Goal: Task Accomplishment & Management: Manage account settings

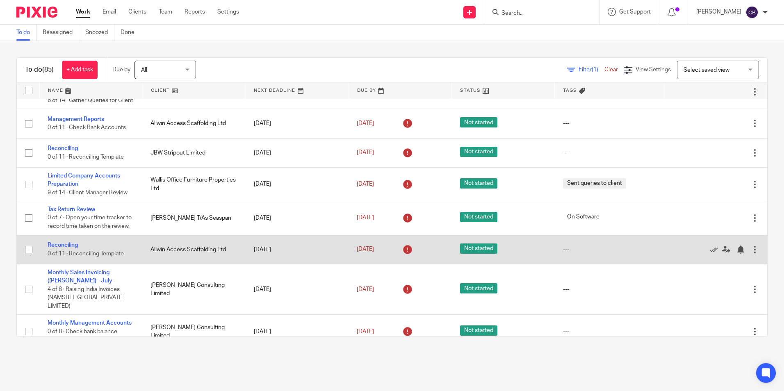
scroll to position [533, 0]
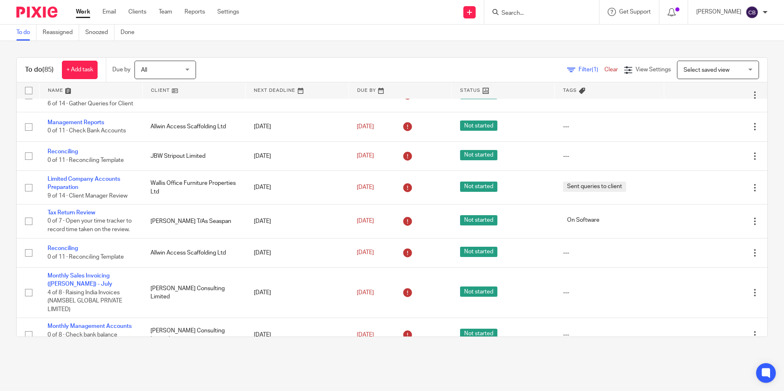
click at [578, 70] on span "Filter (1)" at bounding box center [591, 70] width 26 height 6
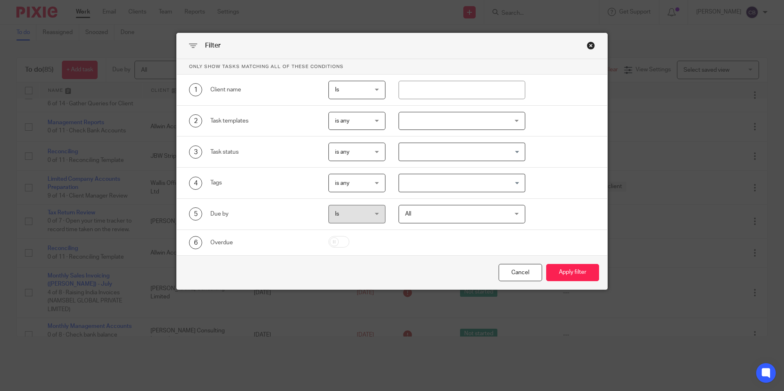
drag, startPoint x: 473, startPoint y: 99, endPoint x: 463, endPoint y: 90, distance: 13.3
click at [472, 98] on div "1 Client name Is Is Is Is not is" at bounding box center [392, 90] width 430 height 31
click at [451, 120] on div at bounding box center [461, 121] width 127 height 18
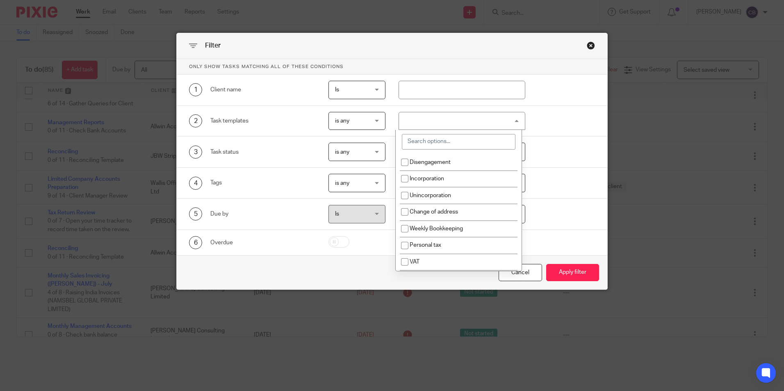
click at [430, 146] on input "search" at bounding box center [459, 142] width 114 height 16
drag, startPoint x: 438, startPoint y: 144, endPoint x: 392, endPoint y: 143, distance: 45.5
click at [392, 143] on div "Only show tasks matching all of these conditions 1 Client name Is Is Is Is not …" at bounding box center [392, 157] width 430 height 196
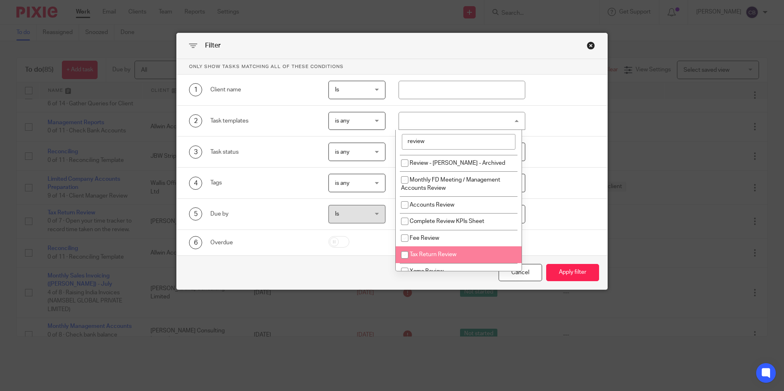
type input "review"
click at [459, 246] on li "Tax Return Review" at bounding box center [458, 254] width 126 height 17
checkbox input "true"
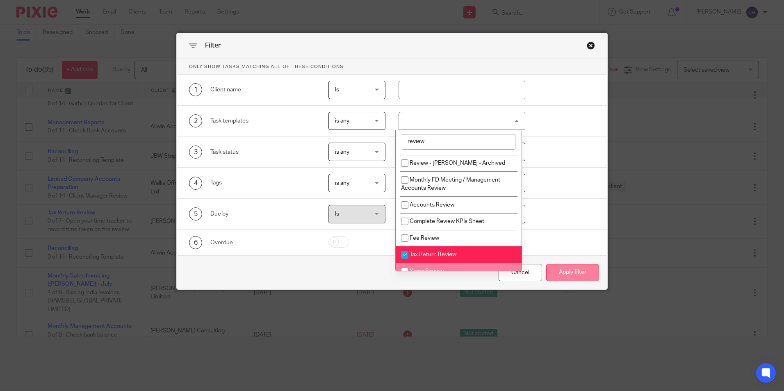
click at [563, 265] on button "Apply filter" at bounding box center [572, 273] width 53 height 18
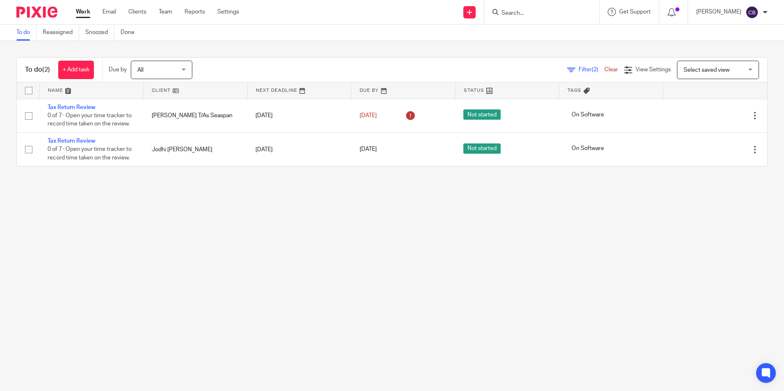
click at [301, 251] on main "To do Reassigned Snoozed Done To do (2) + Add task Due by All All [DATE] [DATE]…" at bounding box center [392, 195] width 784 height 391
drag, startPoint x: 447, startPoint y: 229, endPoint x: 432, endPoint y: 250, distance: 25.7
click at [447, 232] on main "To do Reassigned Snoozed Done To do (2) + Add task Due by All All Today Tomorro…" at bounding box center [392, 195] width 784 height 391
click at [428, 258] on main "To do Reassigned Snoozed Done To do (2) + Add task Due by All All Today Tomorro…" at bounding box center [392, 195] width 784 height 391
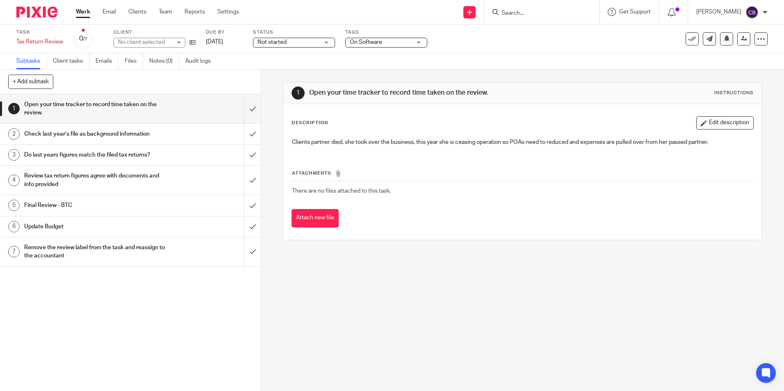
click at [492, 335] on div "1 Open your time tracker to record time taken on the review. Instructions Descr…" at bounding box center [522, 230] width 522 height 321
drag, startPoint x: 342, startPoint y: 140, endPoint x: 671, endPoint y: 171, distance: 330.2
click at [673, 166] on div "Description Edit description Clients partner died, she took over the business, …" at bounding box center [521, 171] width 461 height 111
click at [615, 233] on div "Description Edit description Clients partner died, she took over the business, …" at bounding box center [522, 172] width 478 height 136
drag, startPoint x: 568, startPoint y: 252, endPoint x: 549, endPoint y: 227, distance: 31.6
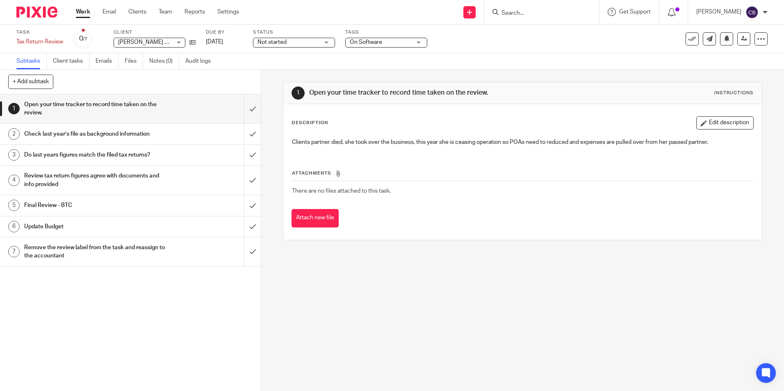
click at [568, 252] on div "1 Open your time tracker to record time taken on the review. Instructions Descr…" at bounding box center [522, 161] width 479 height 183
click at [459, 284] on div "1 Open your time tracker to record time taken on the review. Instructions Descr…" at bounding box center [522, 230] width 522 height 321
click at [447, 284] on div "1 Open your time tracker to record time taken on the review. Instructions Descr…" at bounding box center [522, 230] width 522 height 321
drag, startPoint x: 390, startPoint y: 141, endPoint x: 640, endPoint y: 164, distance: 251.0
click at [666, 164] on div "Description Edit description Clients partner died, she took over the business, …" at bounding box center [521, 171] width 461 height 111
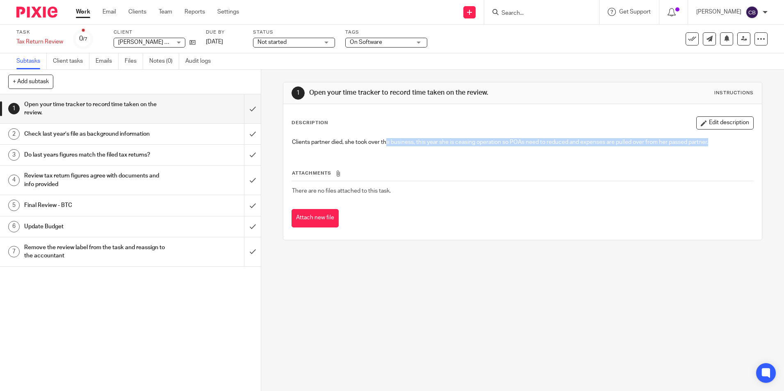
click at [555, 158] on div "Attachments There are no files attached to this task. Attach new file" at bounding box center [521, 190] width 461 height 75
click at [515, 152] on div "Clients partner died, she took over the business, this year she is ceasing oper…" at bounding box center [522, 143] width 469 height 18
click at [246, 107] on input "submit" at bounding box center [130, 108] width 261 height 29
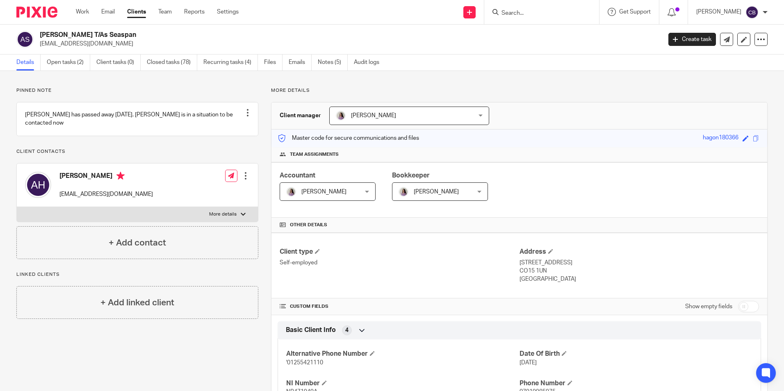
click at [562, 10] on input "Search" at bounding box center [537, 13] width 74 height 7
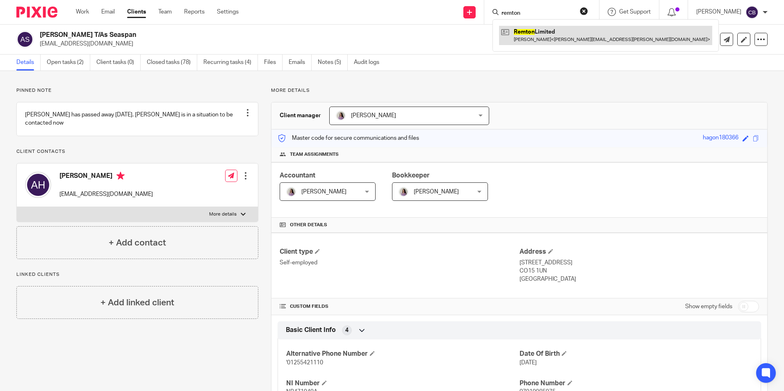
type input "remton"
click at [564, 39] on link at bounding box center [605, 35] width 213 height 19
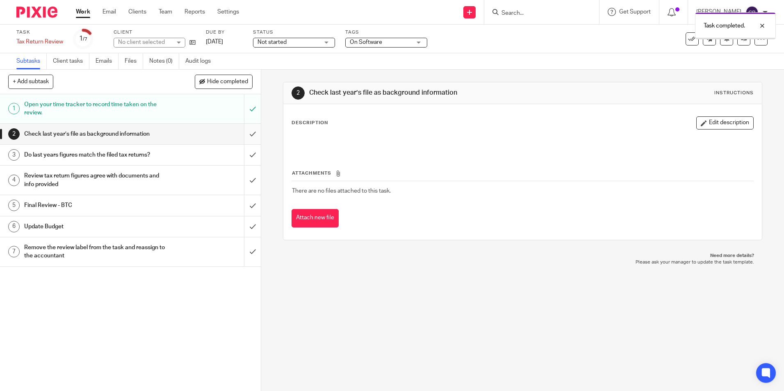
click at [243, 130] on input "submit" at bounding box center [130, 134] width 261 height 20
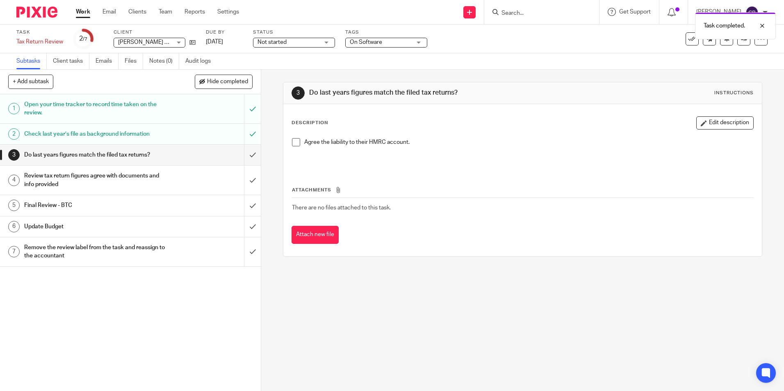
click at [203, 205] on div "Final Review - BTC" at bounding box center [130, 205] width 212 height 12
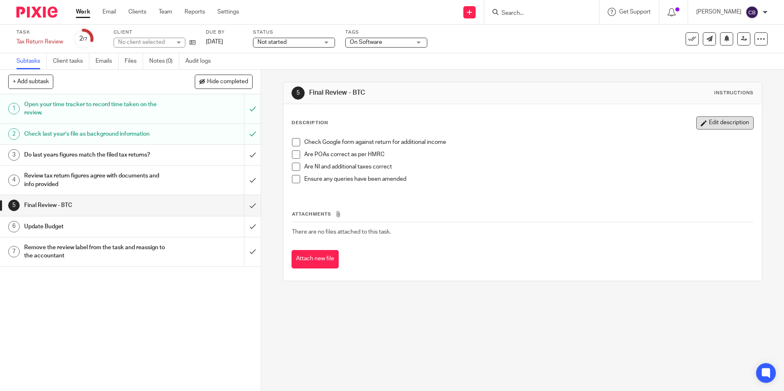
click at [708, 125] on button "Edit description" at bounding box center [724, 122] width 57 height 13
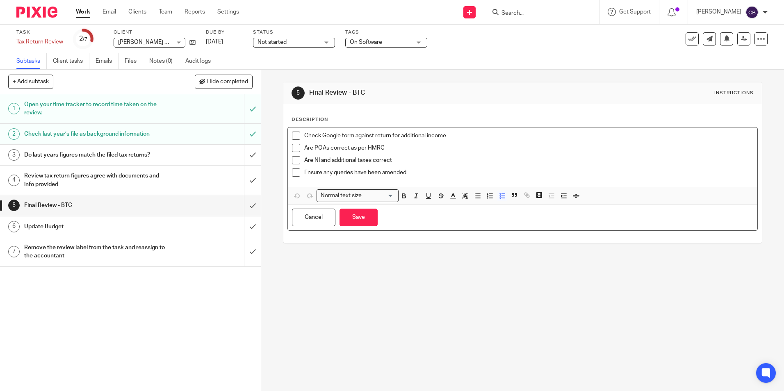
click at [429, 175] on p "Ensure any queries have been amended" at bounding box center [528, 172] width 448 height 8
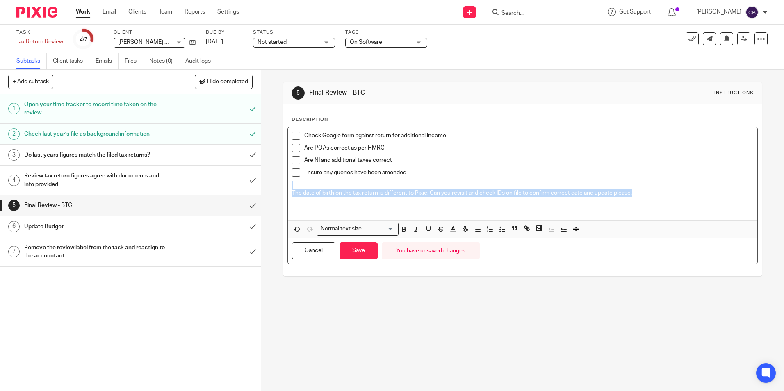
drag, startPoint x: 641, startPoint y: 193, endPoint x: 254, endPoint y: 188, distance: 387.3
click at [254, 188] on div "+ Add subtask Hide completed Cancel + Add 1 Open your time tracker to record ti…" at bounding box center [392, 230] width 784 height 321
click at [466, 231] on icon "button" at bounding box center [464, 228] width 7 height 7
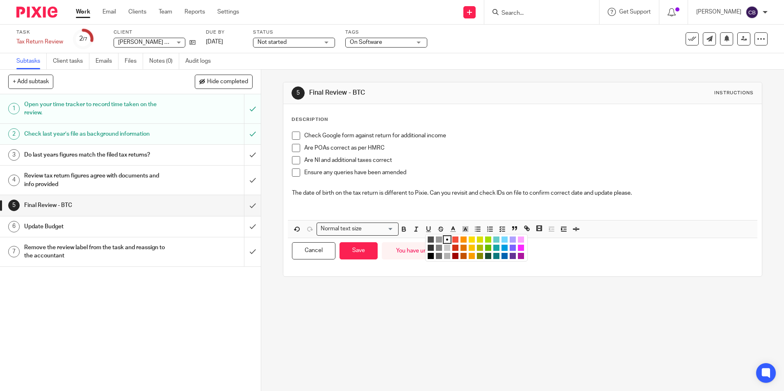
click at [470, 239] on li "color:#FCDC00" at bounding box center [471, 239] width 6 height 6
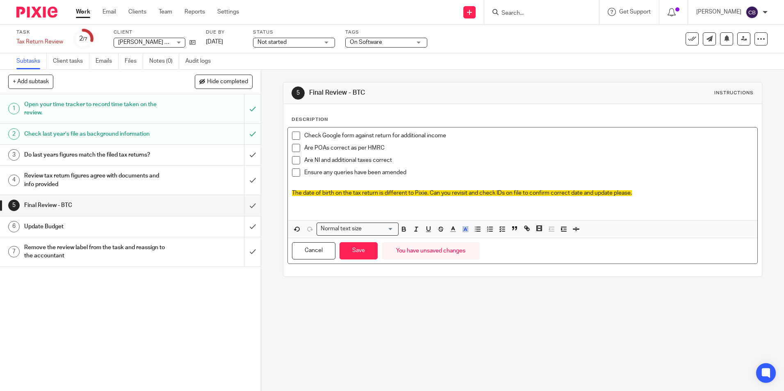
click at [392, 214] on p at bounding box center [522, 210] width 461 height 8
drag, startPoint x: 543, startPoint y: 211, endPoint x: 282, endPoint y: 206, distance: 260.7
click at [283, 204] on div "Description Check Google form against return for additional income Are POAs cor…" at bounding box center [522, 190] width 478 height 172
click at [461, 230] on icon "button" at bounding box center [464, 228] width 7 height 7
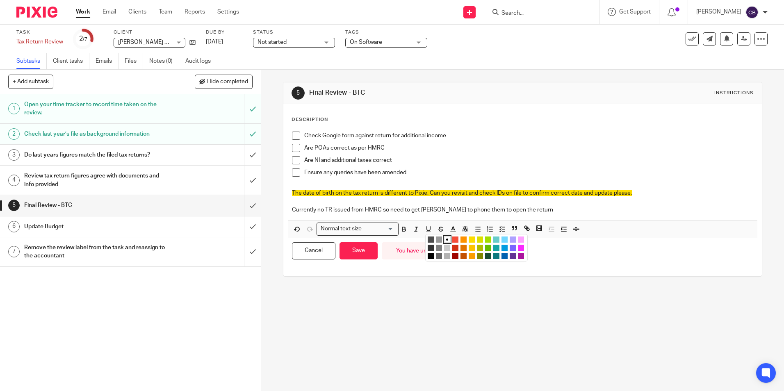
click at [472, 239] on li "color:#FCDC00" at bounding box center [471, 239] width 6 height 6
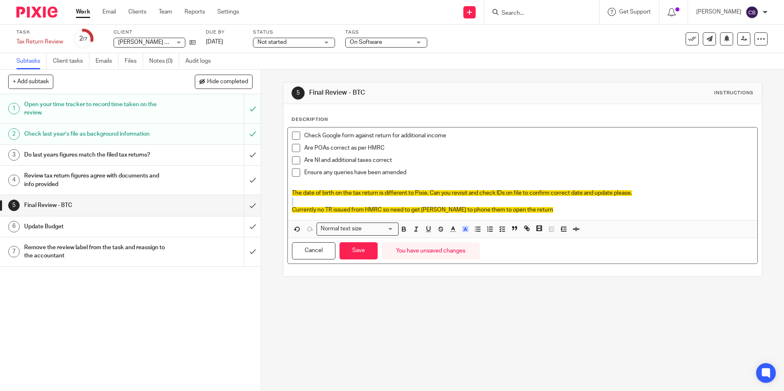
click at [427, 211] on span "Currently no TR issued from HMRC so need to get Karen to phone them to open the…" at bounding box center [422, 210] width 261 height 6
click at [543, 213] on p "Currently no TR issued from HMRC so need to get Karen to phone them to open the…" at bounding box center [522, 210] width 461 height 8
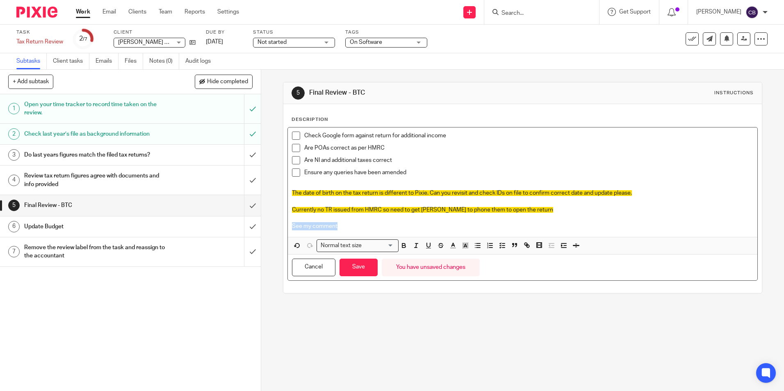
drag, startPoint x: 345, startPoint y: 229, endPoint x: 278, endPoint y: 225, distance: 66.9
click at [278, 225] on div "5 Final Review - BTC Instructions Description Check Google form against return …" at bounding box center [522, 230] width 522 height 321
drag, startPoint x: 477, startPoint y: 227, endPoint x: 288, endPoint y: 227, distance: 188.9
click at [288, 227] on div "Check Google form against return for additional income Are POAs correct as per …" at bounding box center [522, 181] width 469 height 109
click at [461, 249] on icon "button" at bounding box center [464, 245] width 7 height 7
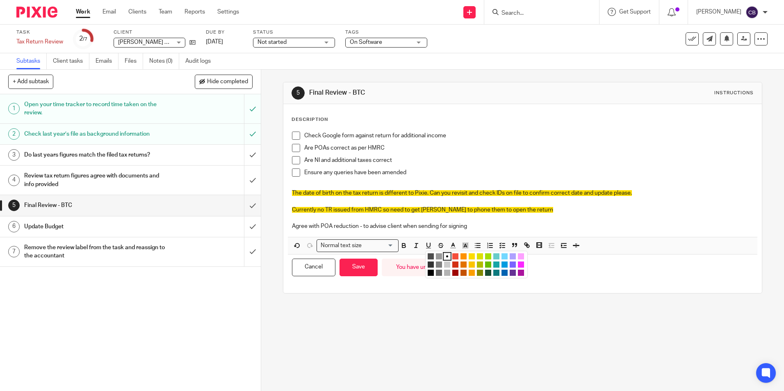
click at [468, 256] on li "color:#FCDC00" at bounding box center [471, 256] width 6 height 6
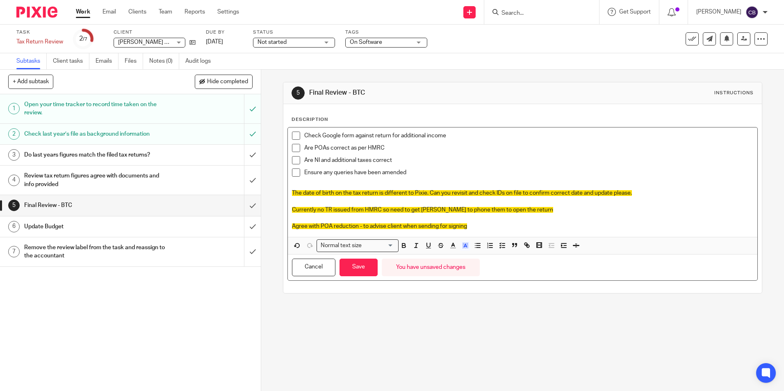
click at [473, 224] on p "Agree with POA reduction - to advise client when sending for signing" at bounding box center [522, 226] width 461 height 8
click at [483, 229] on p "Agree with POA reduction - to advise client when sending for signing" at bounding box center [522, 226] width 461 height 8
click at [495, 210] on span "Currently no TR issued from HMRC so need to get Karen to phone them to open the…" at bounding box center [422, 210] width 261 height 6
click at [494, 225] on p "Agree with POA reduction - to advise client when sending for signing" at bounding box center [522, 226] width 461 height 8
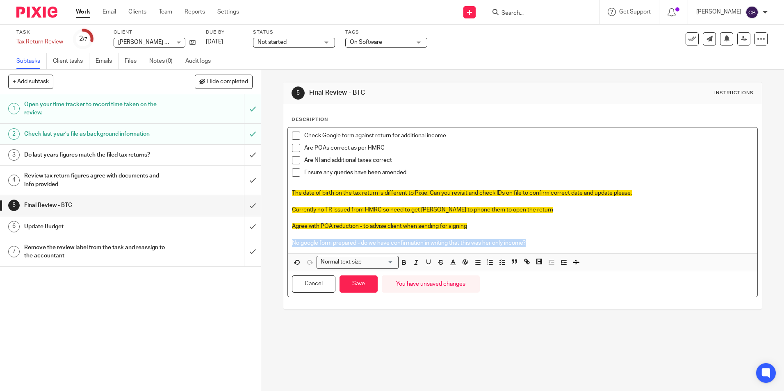
drag, startPoint x: 544, startPoint y: 244, endPoint x: 288, endPoint y: 240, distance: 256.1
click at [292, 240] on p "No google form prepared - do we have confirmation in writing that this was her …" at bounding box center [522, 243] width 461 height 8
click at [462, 266] on icon "button" at bounding box center [464, 262] width 7 height 7
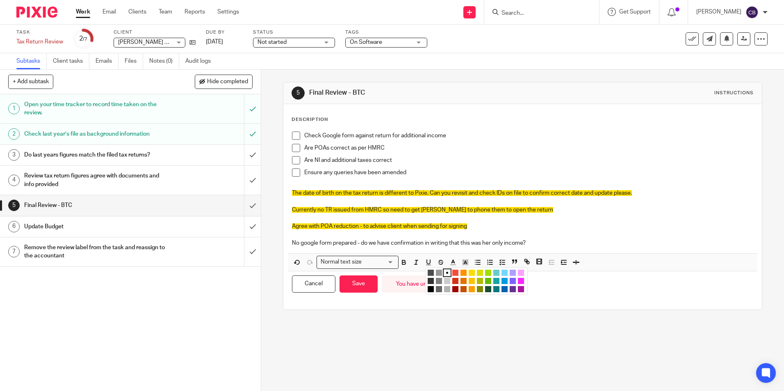
click at [470, 271] on li "color:#FCDC00" at bounding box center [471, 273] width 6 height 6
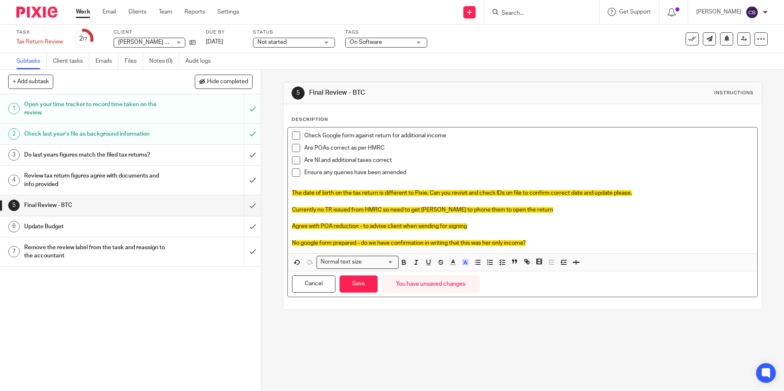
click at [295, 148] on span at bounding box center [296, 148] width 8 height 8
click at [292, 159] on span at bounding box center [296, 160] width 8 height 8
click at [429, 185] on p at bounding box center [522, 185] width 461 height 8
click at [245, 156] on input "submit" at bounding box center [130, 155] width 261 height 20
click at [363, 282] on button "Save" at bounding box center [358, 284] width 38 height 18
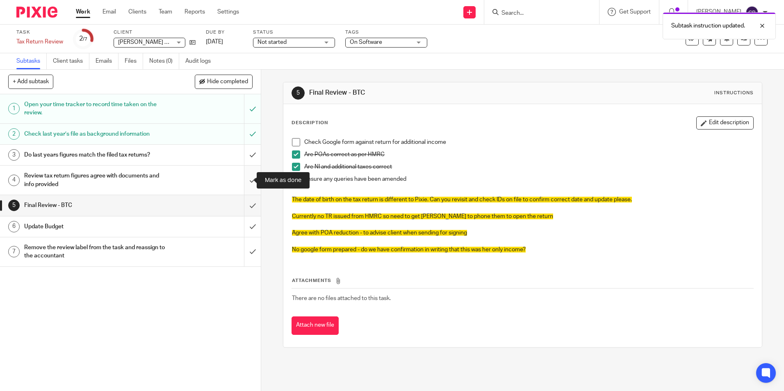
click at [245, 173] on input "submit" at bounding box center [130, 180] width 261 height 29
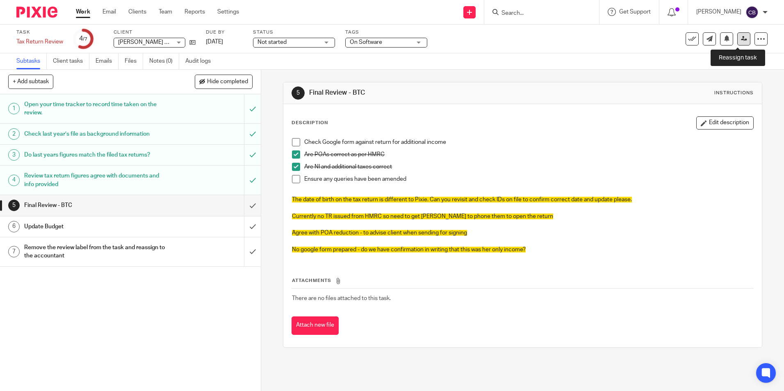
click at [741, 40] on icon at bounding box center [744, 39] width 6 height 6
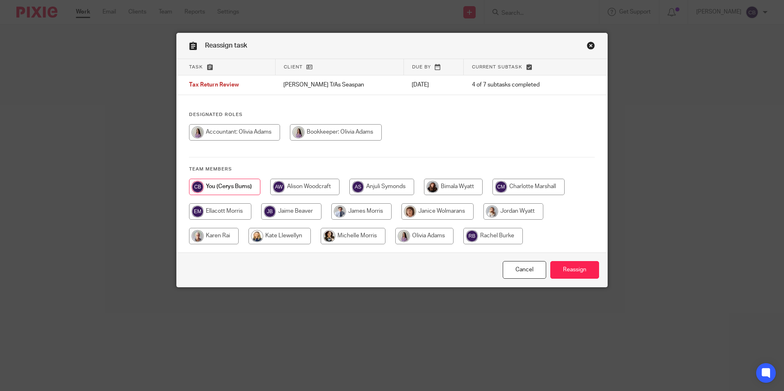
click at [413, 228] on input "radio" at bounding box center [424, 236] width 58 height 16
radio input "true"
click at [577, 271] on input "Reassign" at bounding box center [574, 270] width 49 height 18
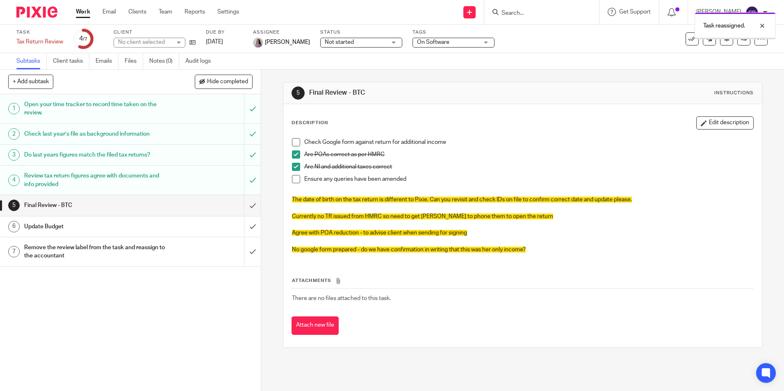
click at [179, 225] on div "Update Budget" at bounding box center [130, 226] width 212 height 12
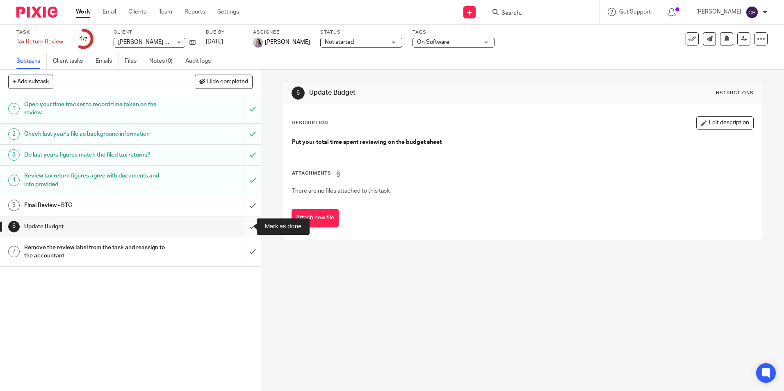
click at [244, 226] on input "submit" at bounding box center [130, 226] width 261 height 20
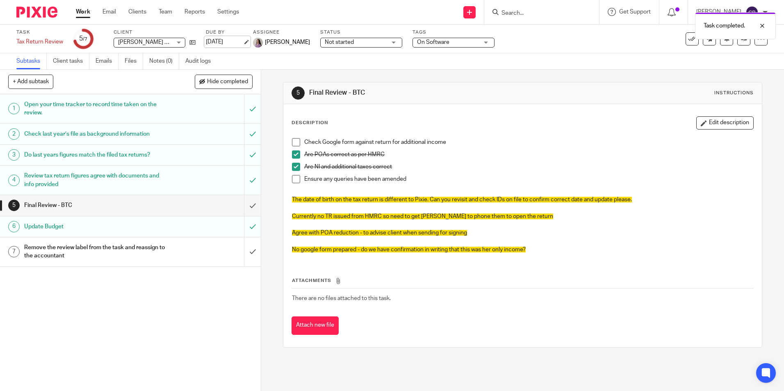
click at [243, 41] on link "8 Aug 2025" at bounding box center [224, 42] width 37 height 9
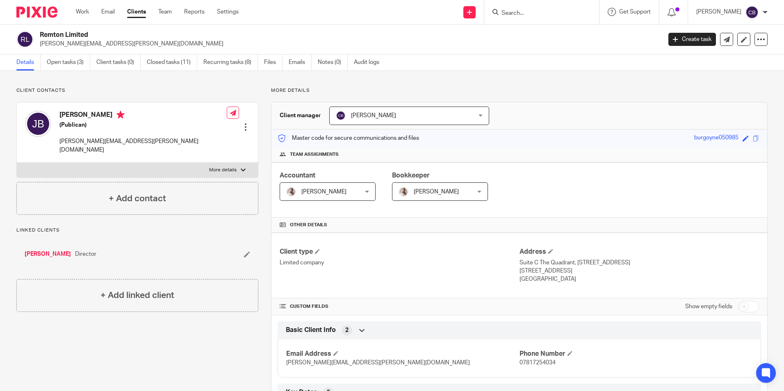
click at [569, 176] on div "Accountant [PERSON_NAME] [PERSON_NAME] Not selected [PERSON_NAME] [PERSON_NAME]…" at bounding box center [518, 189] width 495 height 55
drag, startPoint x: 566, startPoint y: 184, endPoint x: 562, endPoint y: 192, distance: 8.6
click at [566, 184] on div "Accountant [PERSON_NAME] [PERSON_NAME] Not selected [PERSON_NAME] [PERSON_NAME]…" at bounding box center [518, 189] width 495 height 55
drag, startPoint x: 562, startPoint y: 192, endPoint x: 545, endPoint y: 272, distance: 82.2
click at [562, 192] on div "Accountant [PERSON_NAME] [PERSON_NAME] Not selected [PERSON_NAME] [PERSON_NAME]…" at bounding box center [518, 189] width 495 height 55
